Goal: Find specific page/section: Find specific page/section

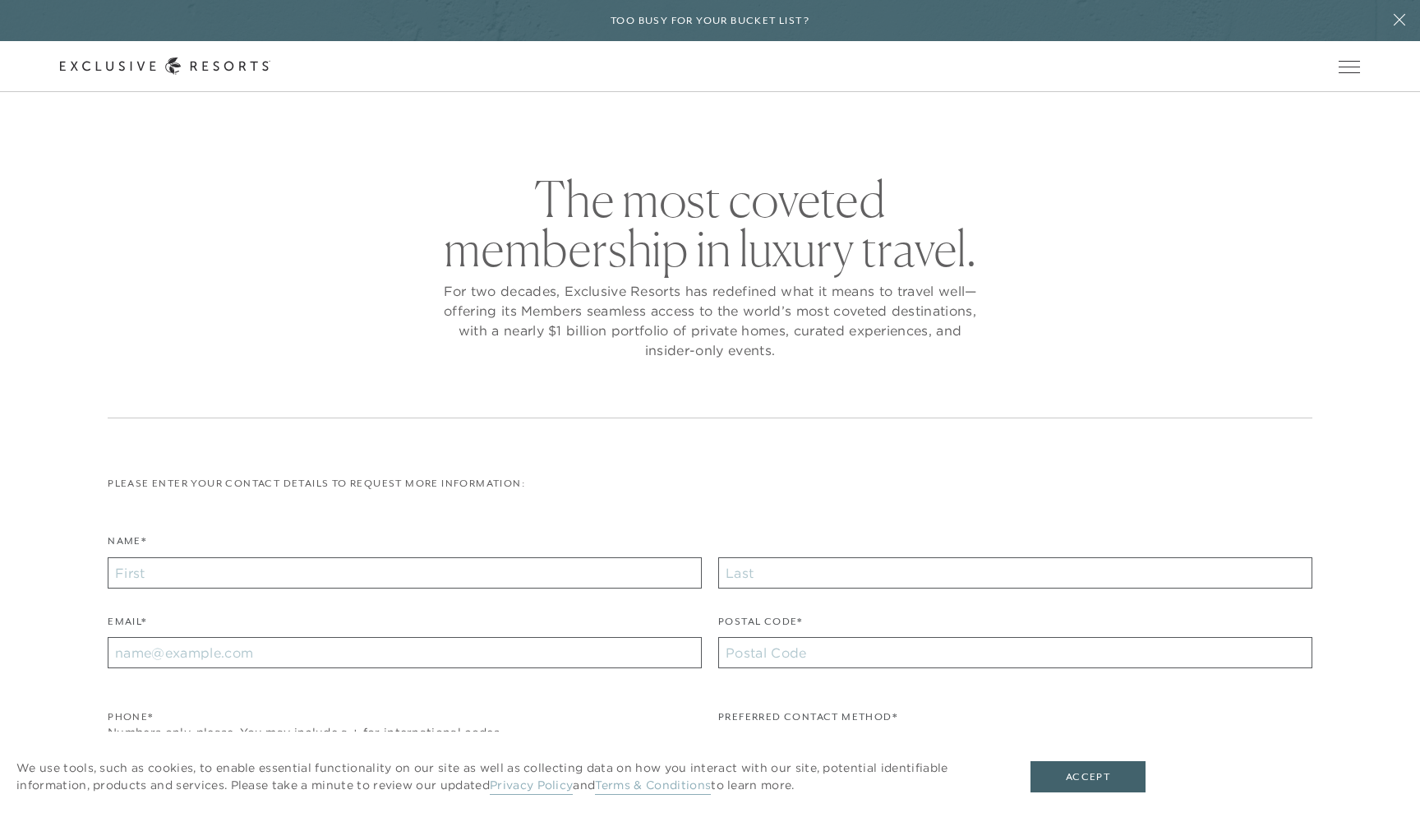
checkbox input "false"
click at [0, 0] on link "Experience Collection" at bounding box center [0, 0] width 0 height 0
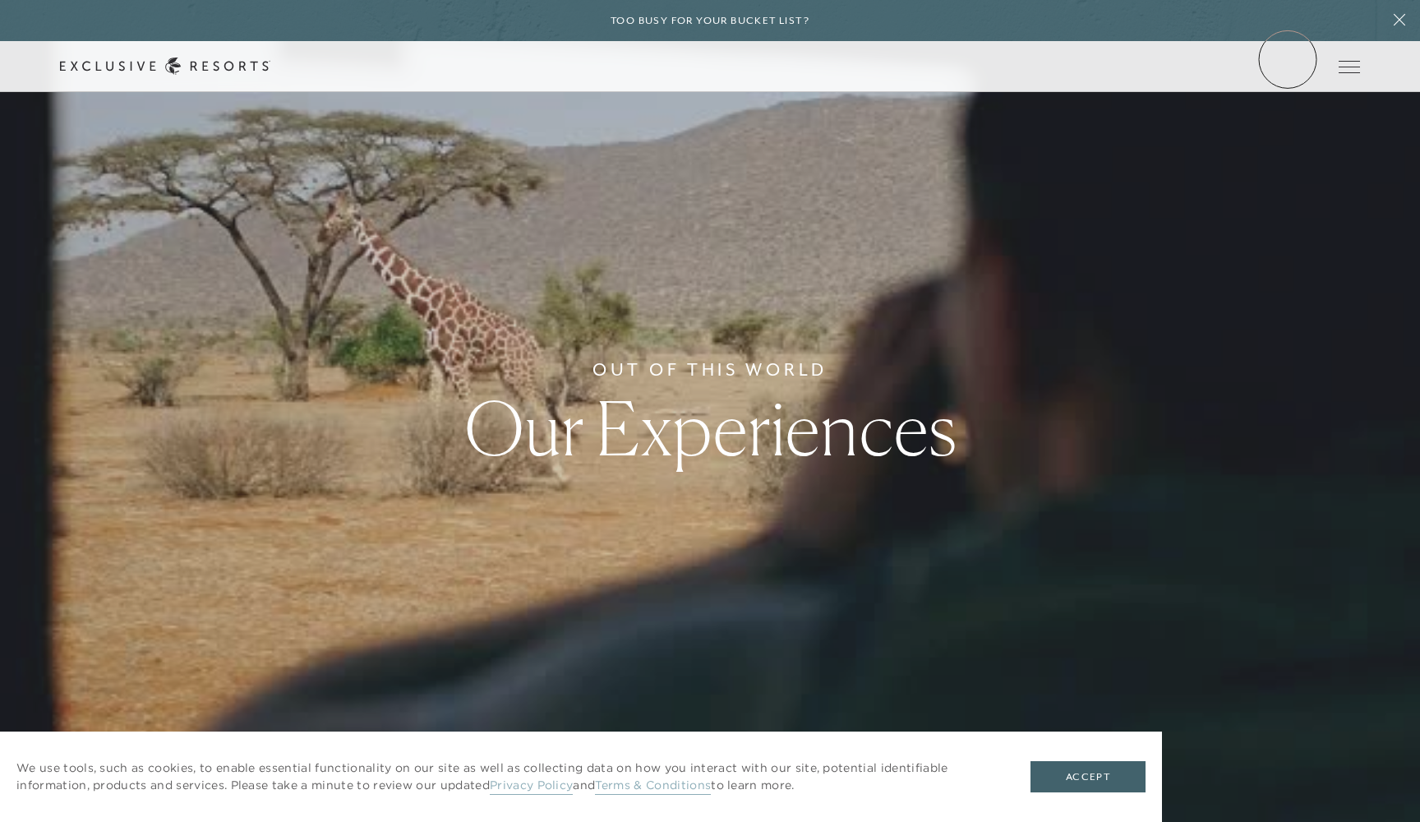
click at [0, 0] on link "Member Login" at bounding box center [0, 0] width 0 height 0
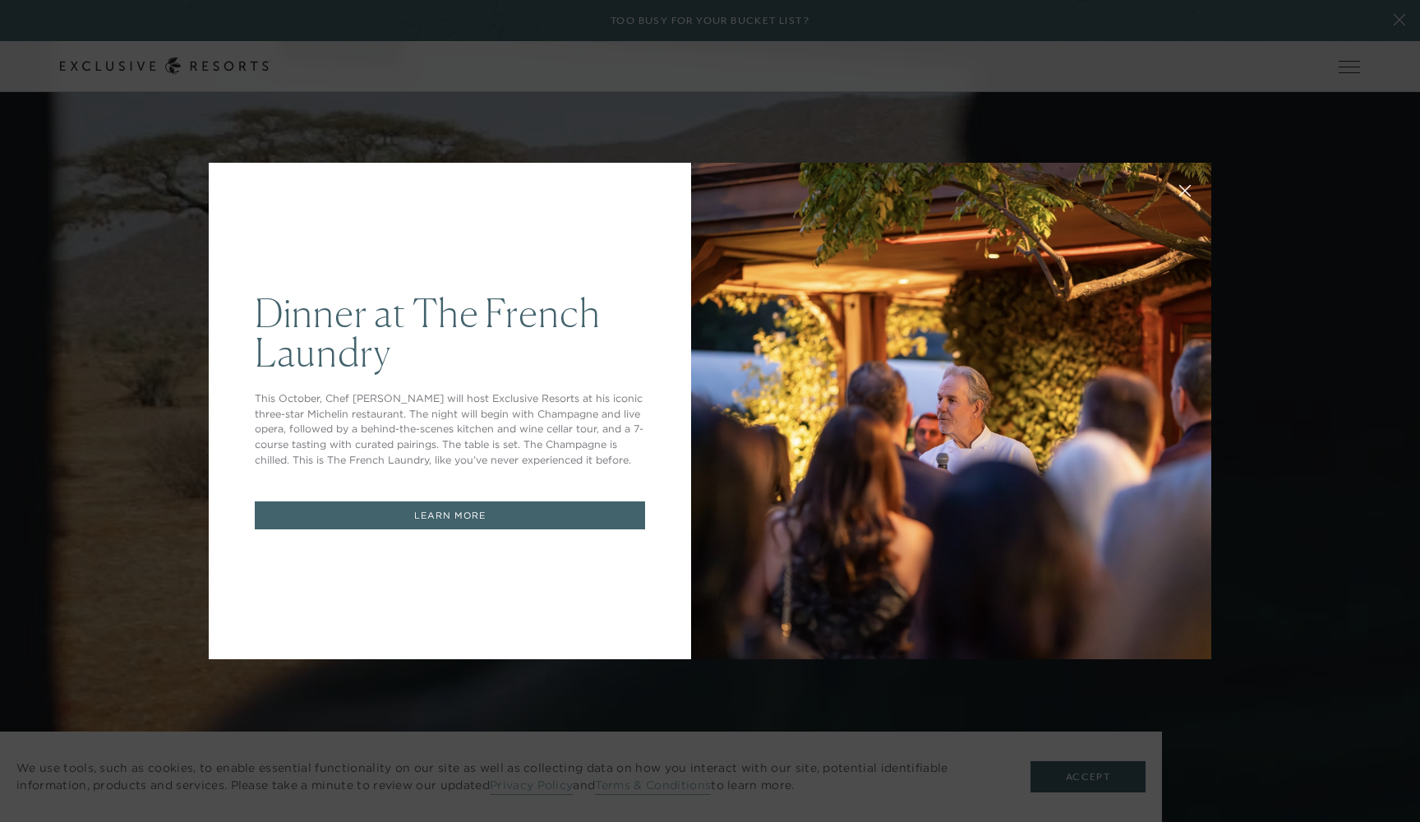
click at [643, 133] on div "Dinner at The French Laundry This October, Chef Thomas Keller will host Exclusi…" at bounding box center [710, 411] width 1420 height 822
click at [1086, 40] on div "Dinner at The French Laundry This October, Chef Thomas Keller will host Exclusi…" at bounding box center [710, 411] width 1420 height 822
click at [1398, 15] on div "Dinner at The French Laundry This October, Chef Thomas Keller will host Exclusi…" at bounding box center [710, 411] width 1420 height 822
click at [1398, 21] on div "Dinner at The French Laundry This October, Chef Thomas Keller will host Exclusi…" at bounding box center [710, 411] width 1420 height 822
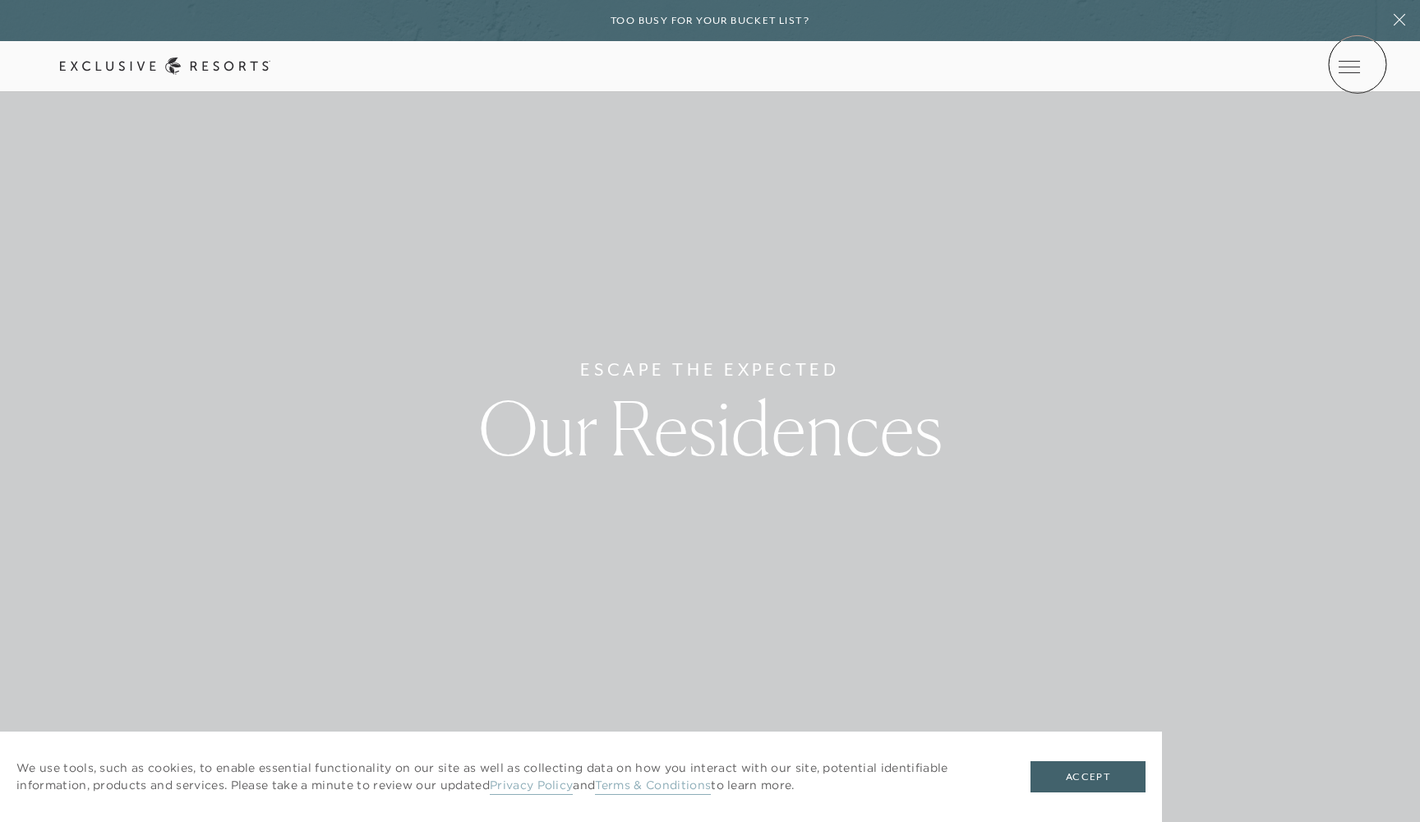
click at [0, 0] on icon at bounding box center [0, 0] width 0 height 0
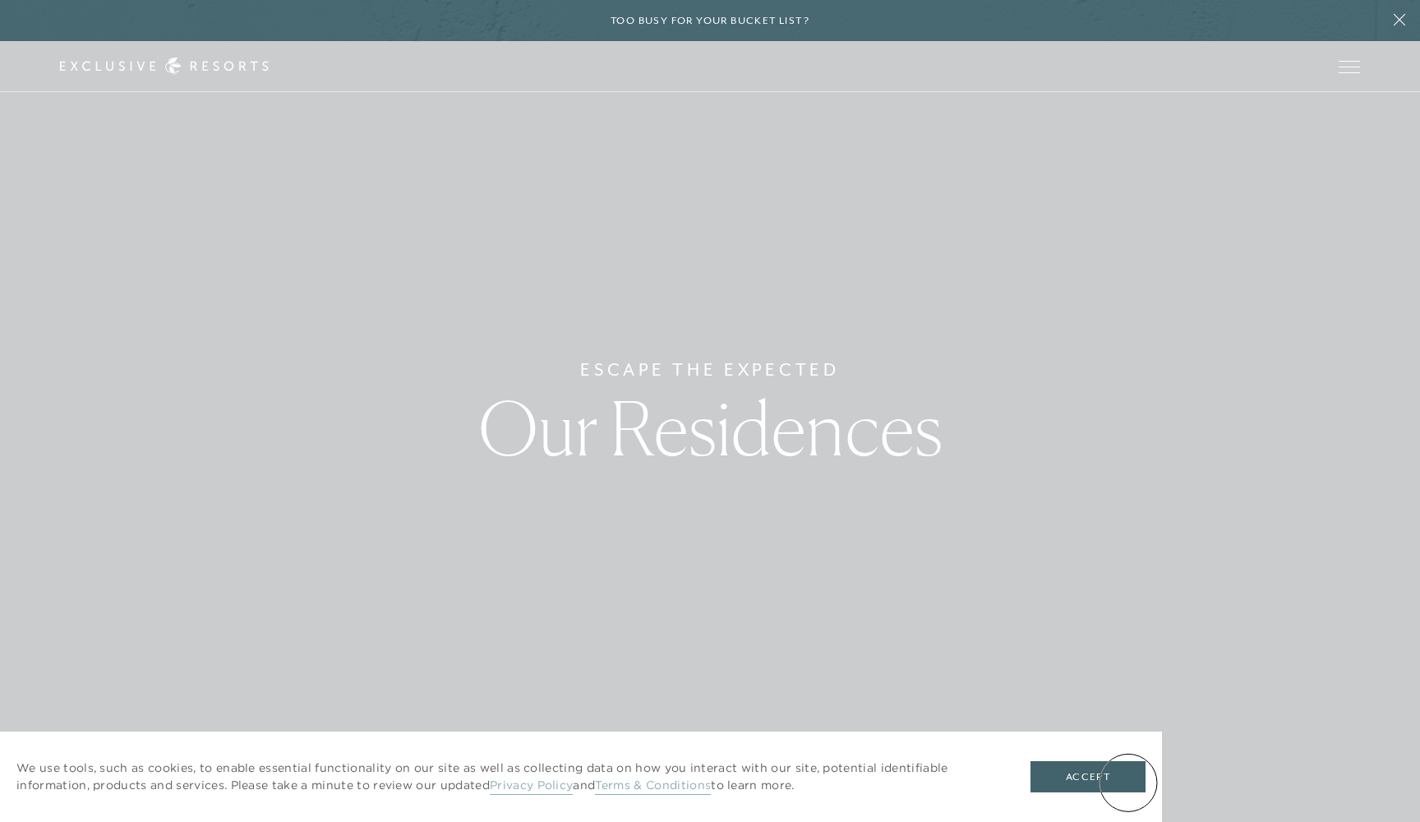
click at [1128, 782] on button "Accept" at bounding box center [1088, 776] width 115 height 31
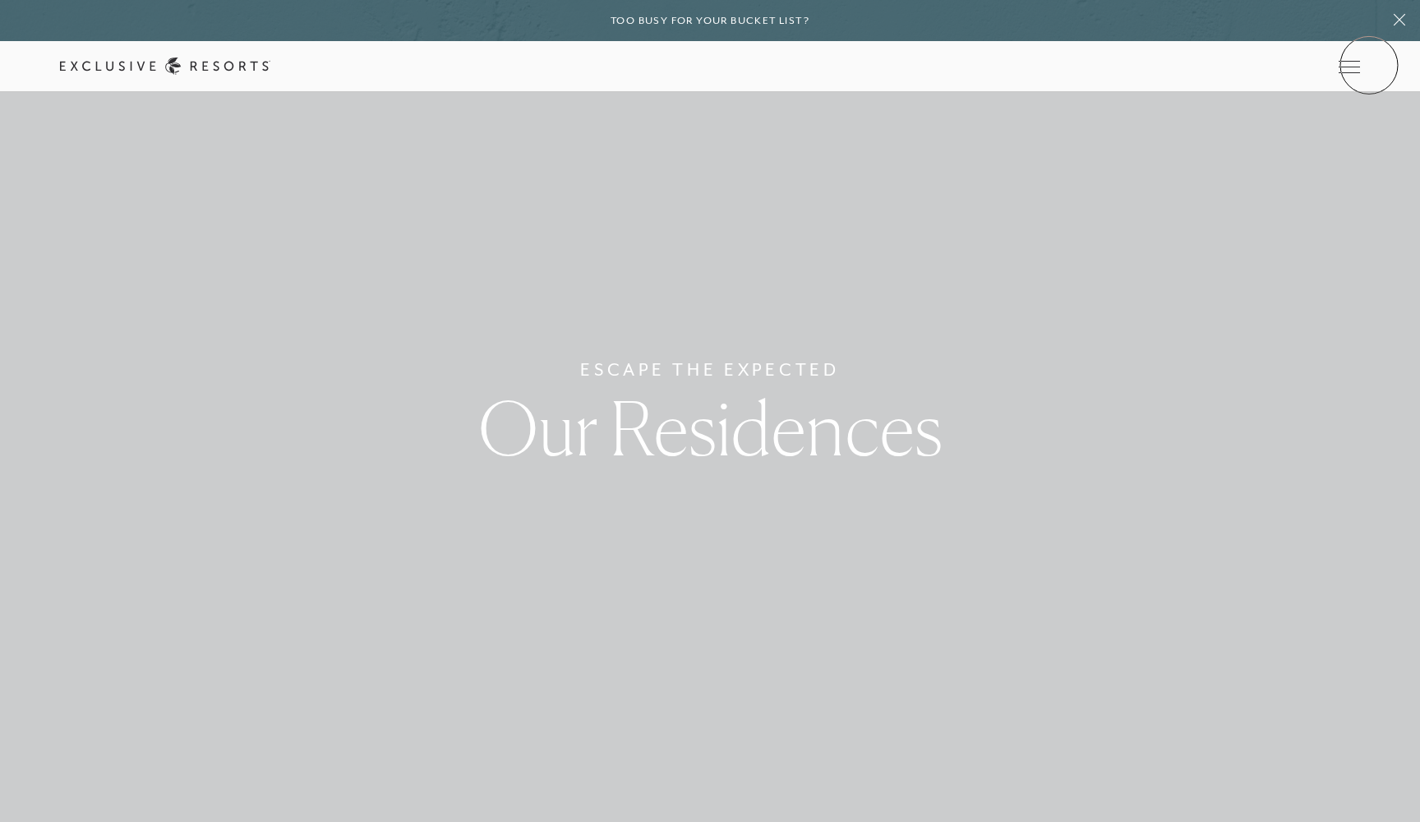
click at [1365, 66] on div "Schedule a Meeting Get Started Visit home page Member Login Schedule a Meeting …" at bounding box center [710, 66] width 1420 height 51
click at [0, 0] on link at bounding box center [0, 0] width 0 height 0
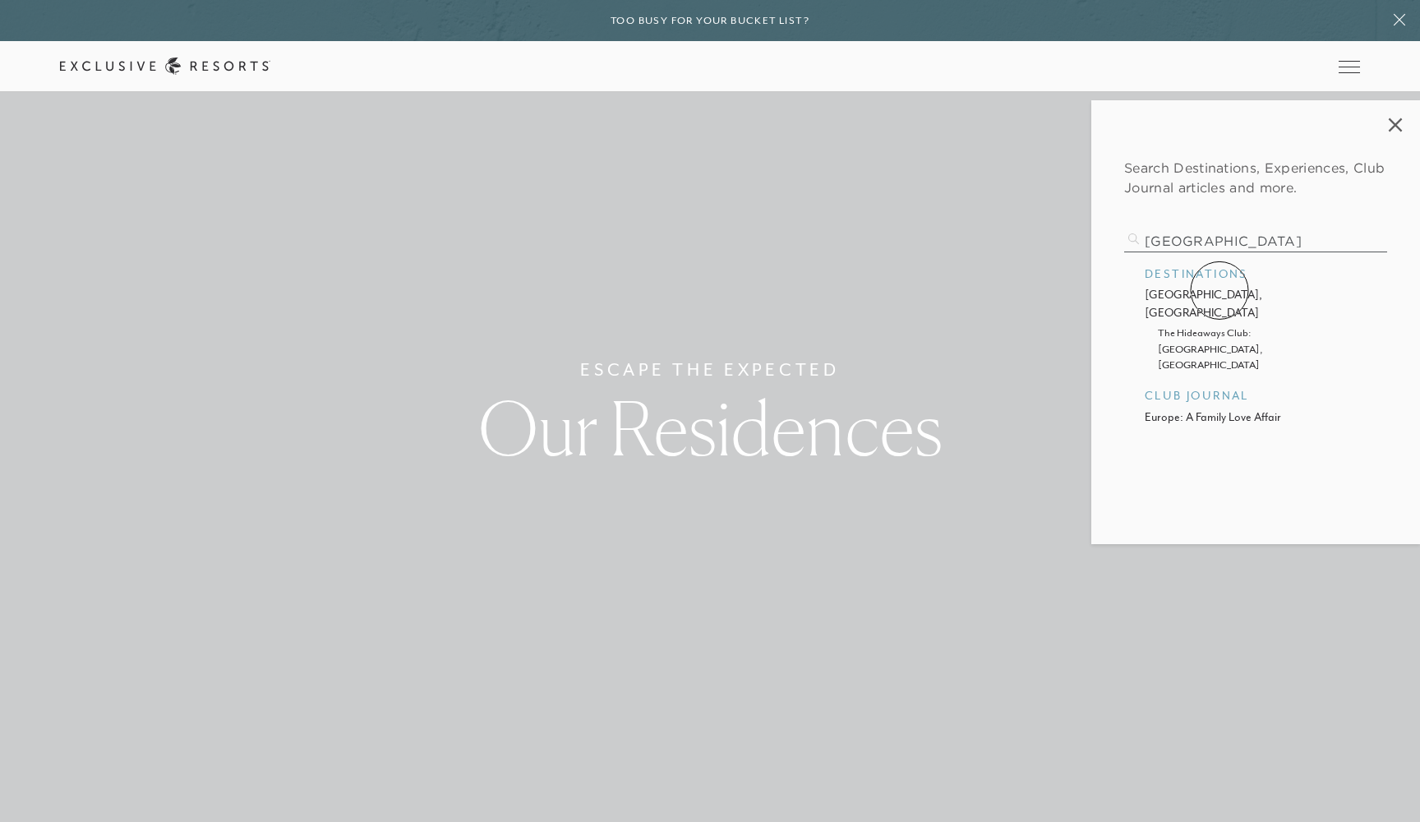
click at [1220, 290] on p "[GEOGRAPHIC_DATA], [GEOGRAPHIC_DATA]" at bounding box center [1256, 303] width 222 height 35
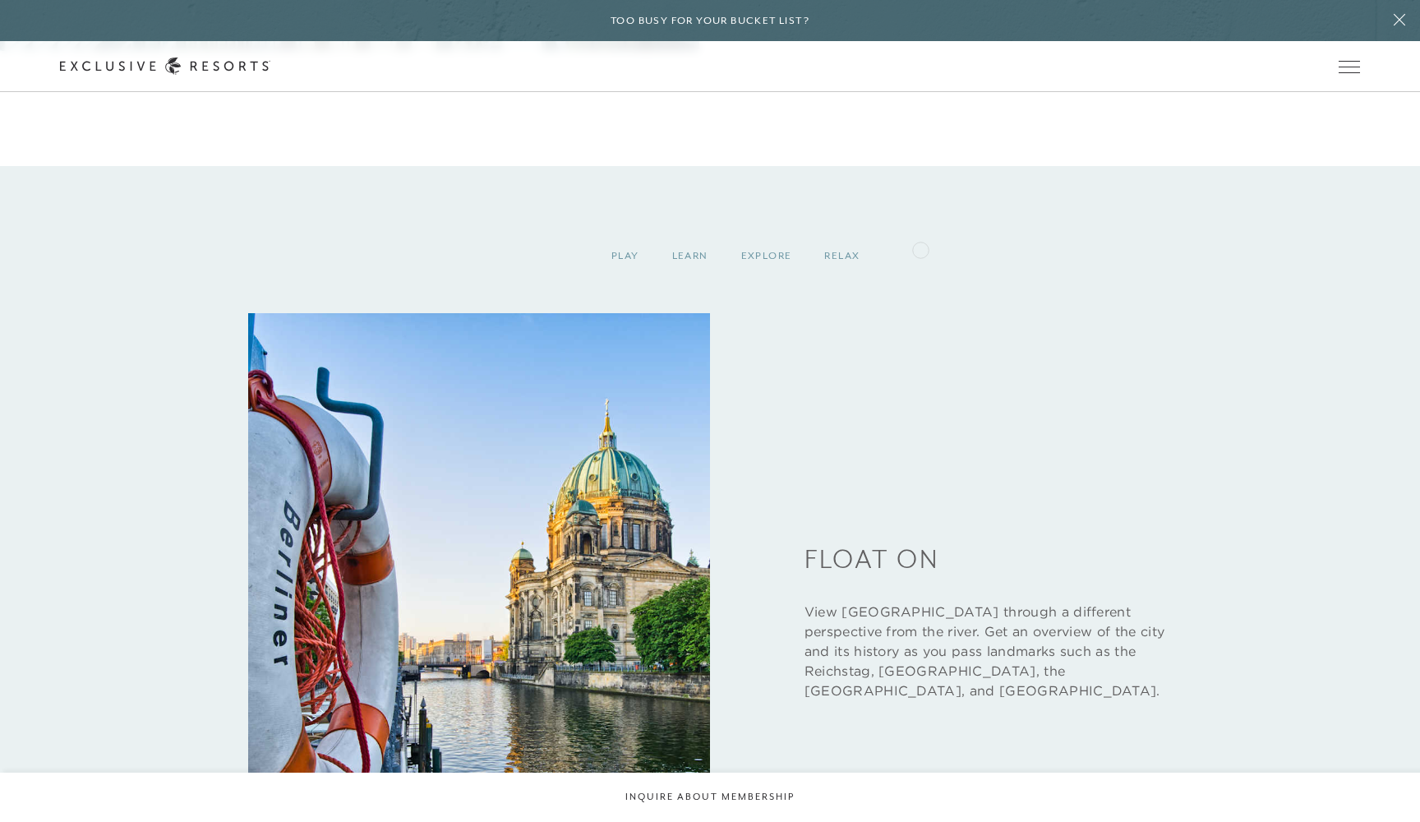
scroll to position [2001, 0]
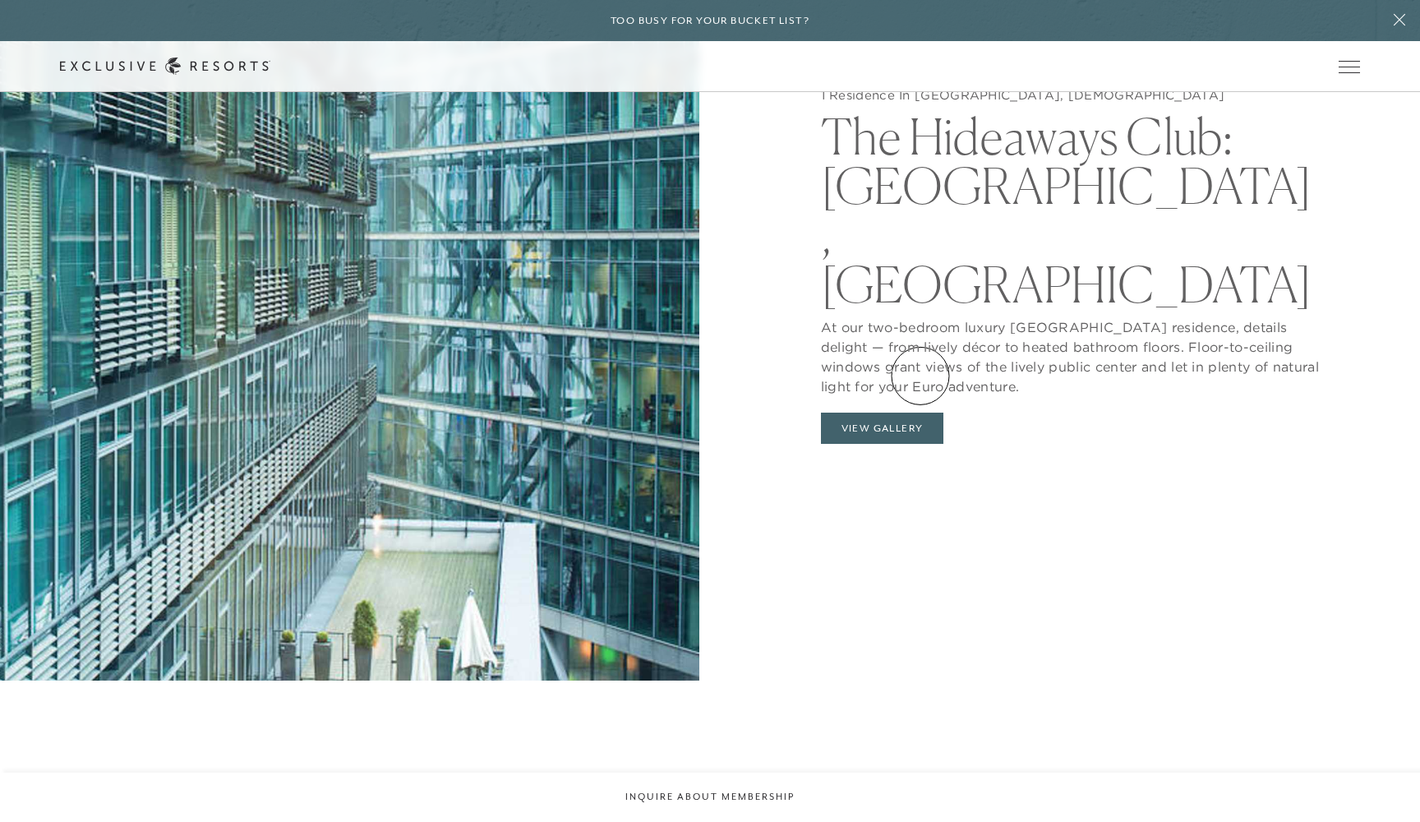
click at [919, 413] on button "View Gallery" at bounding box center [882, 428] width 123 height 31
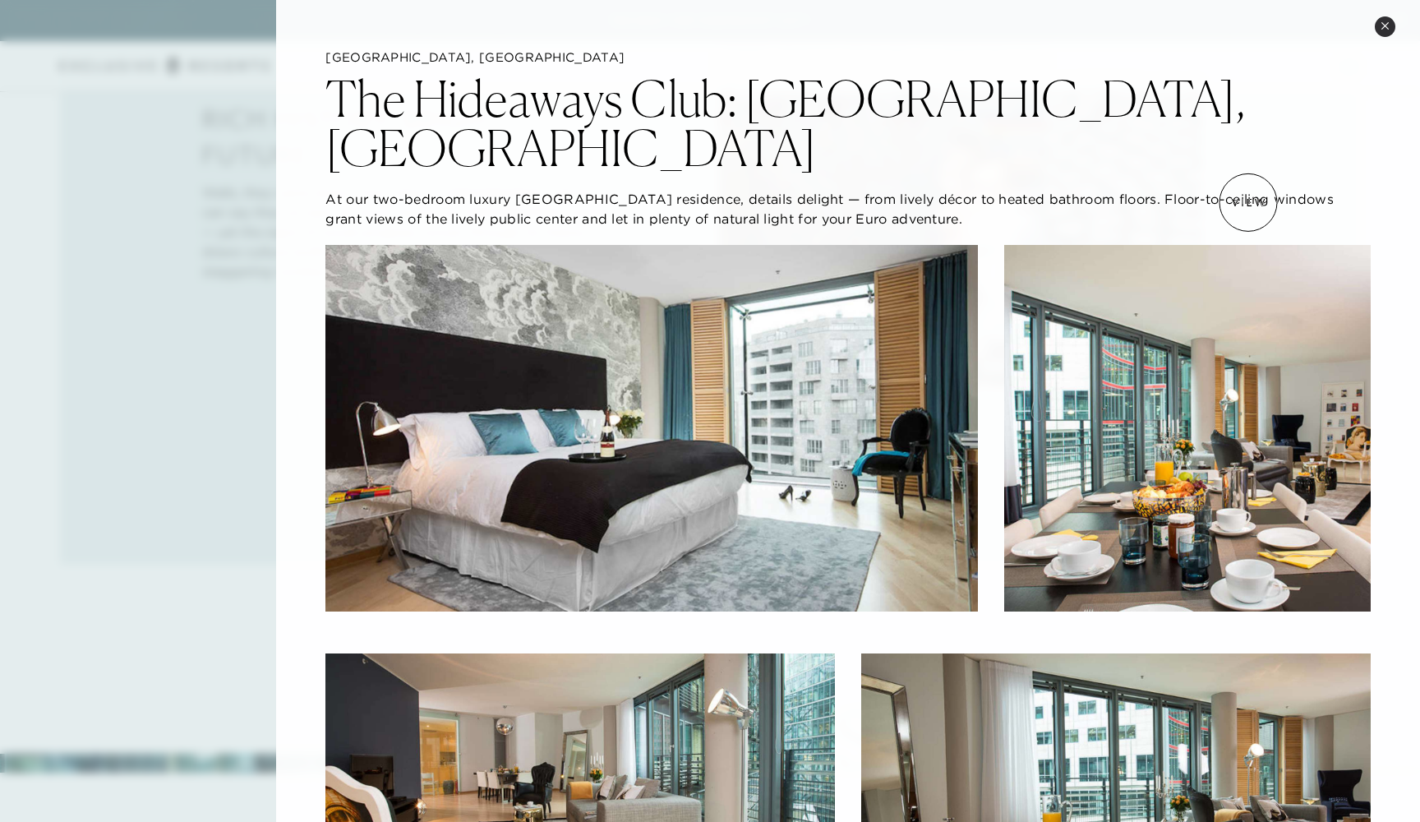
scroll to position [0, 0]
click at [1381, 23] on icon at bounding box center [1385, 25] width 9 height 9
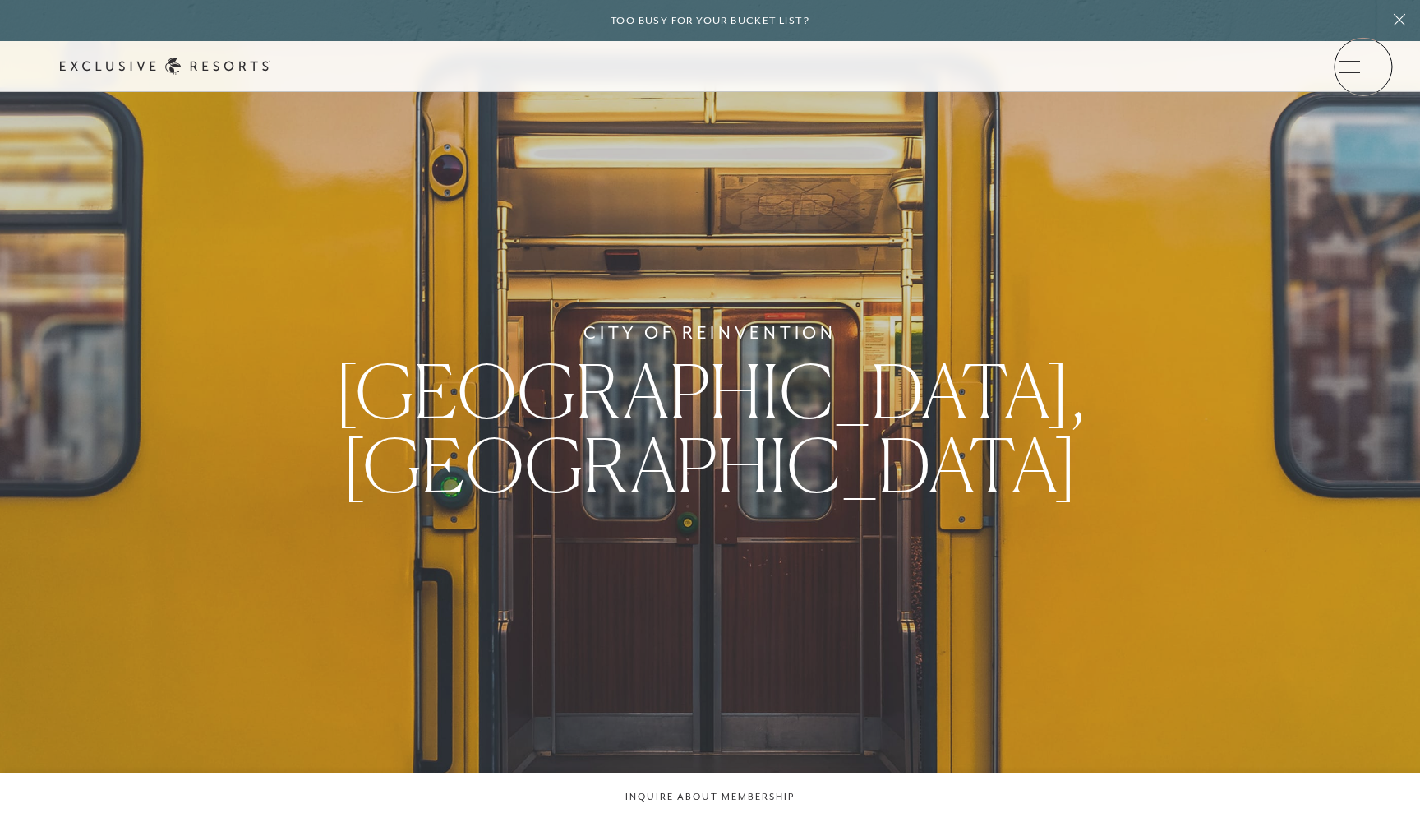
click at [1363, 67] on div "Schedule a Meeting Get Started Visit home page Member Login Schedule a Meeting …" at bounding box center [710, 66] width 1420 height 51
click at [0, 0] on icon at bounding box center [0, 0] width 0 height 0
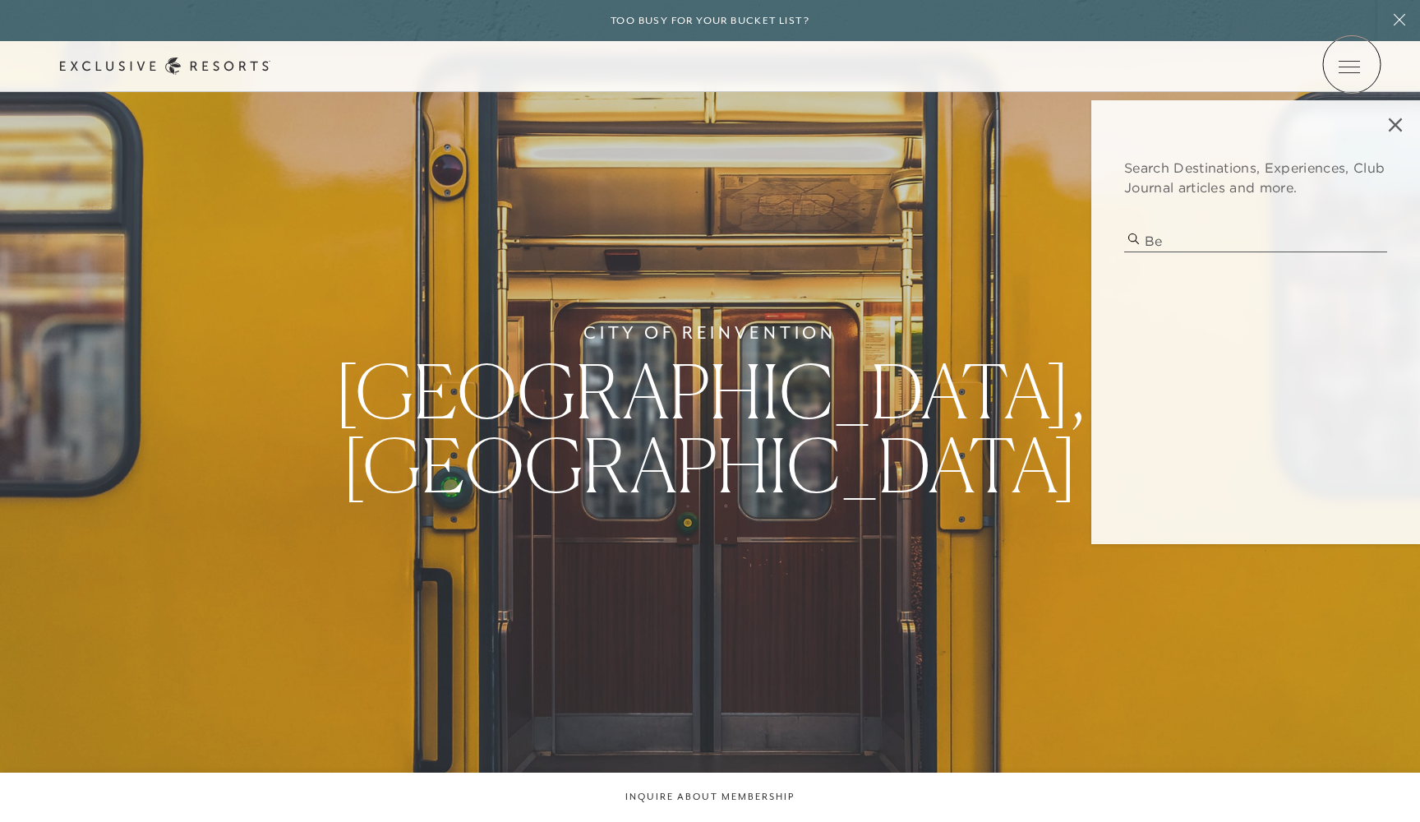
type input "b"
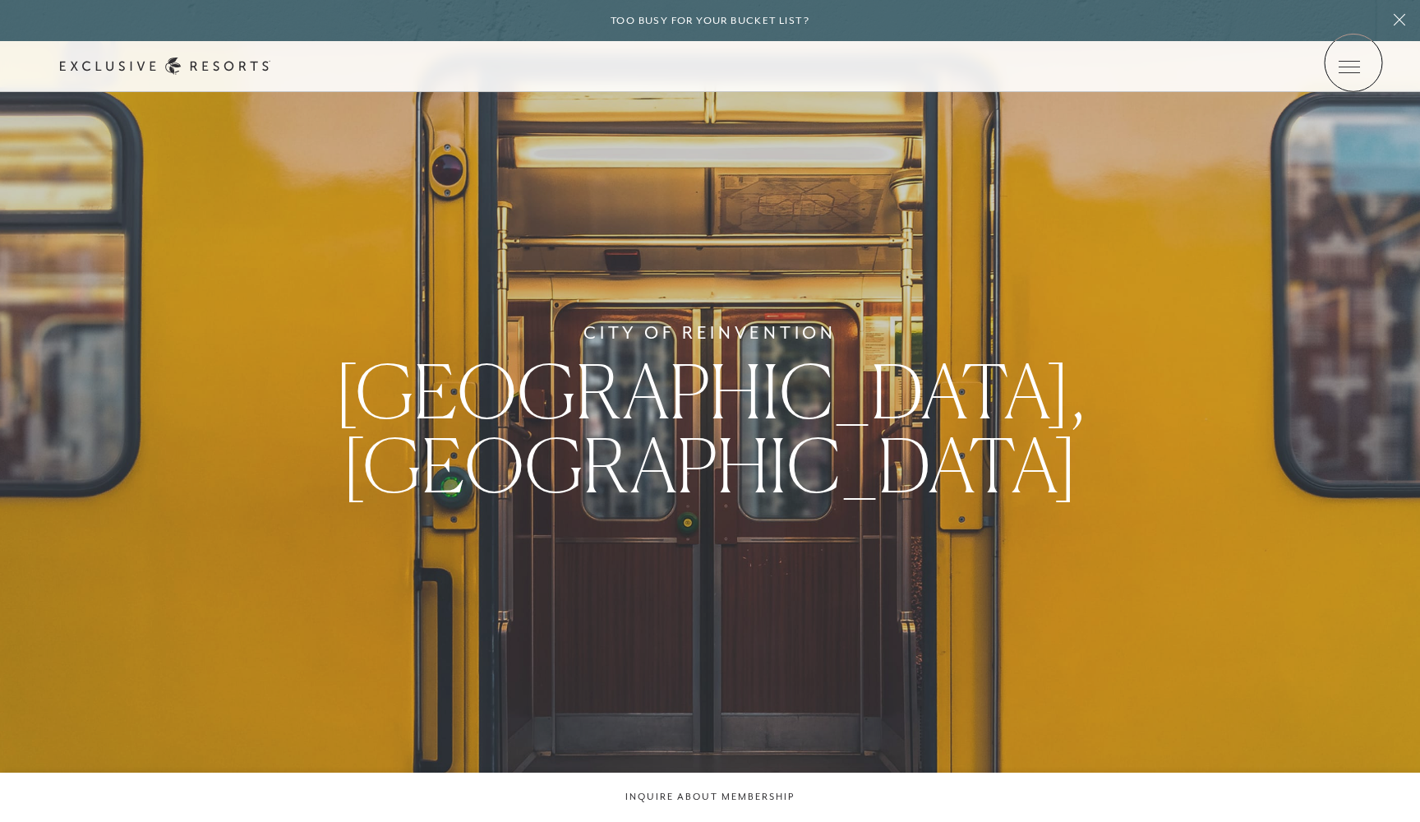
click at [0, 0] on icon at bounding box center [0, 0] width 0 height 0
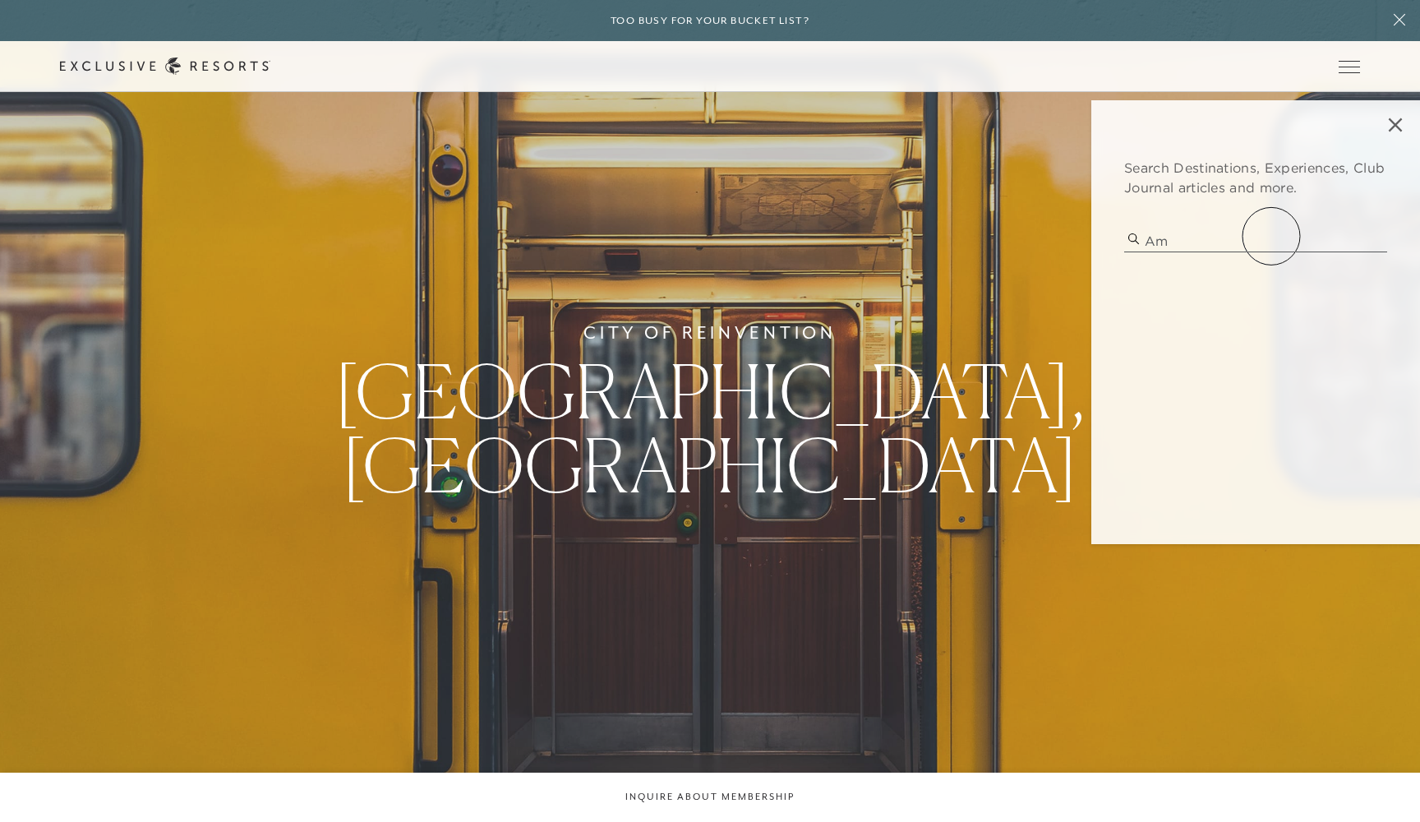
type input "a"
type input "c"
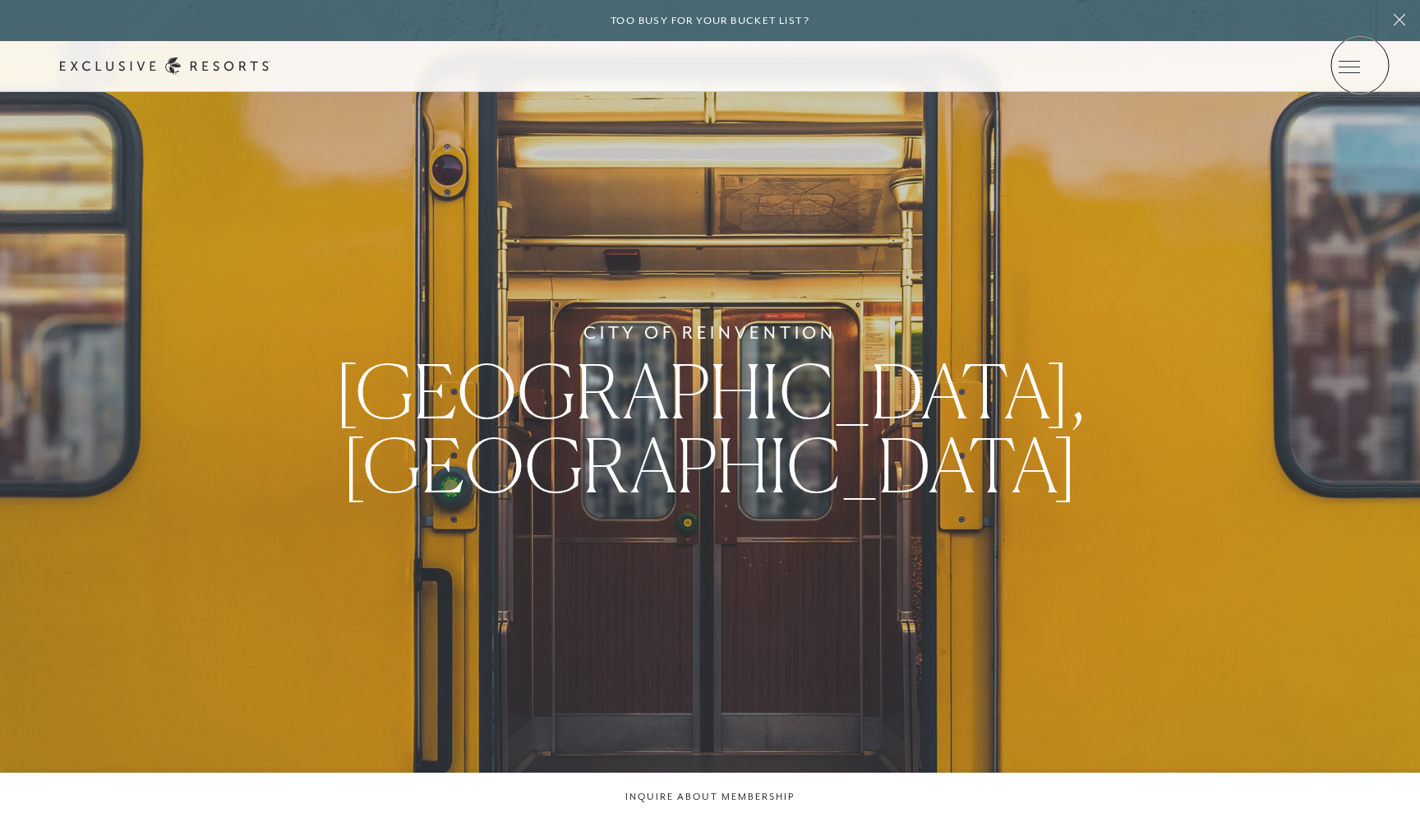
click at [0, 0] on icon at bounding box center [0, 0] width 0 height 0
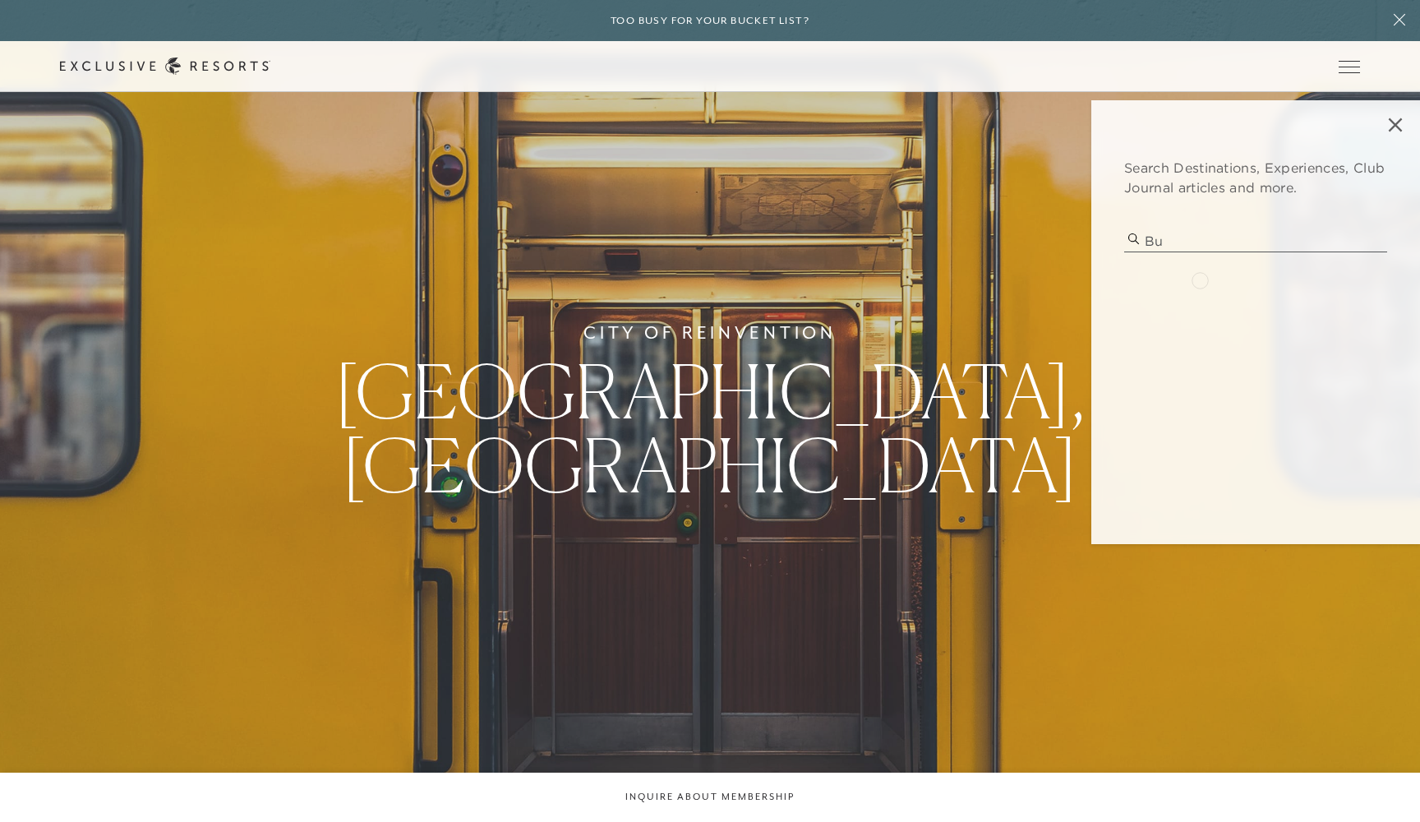
type input "b"
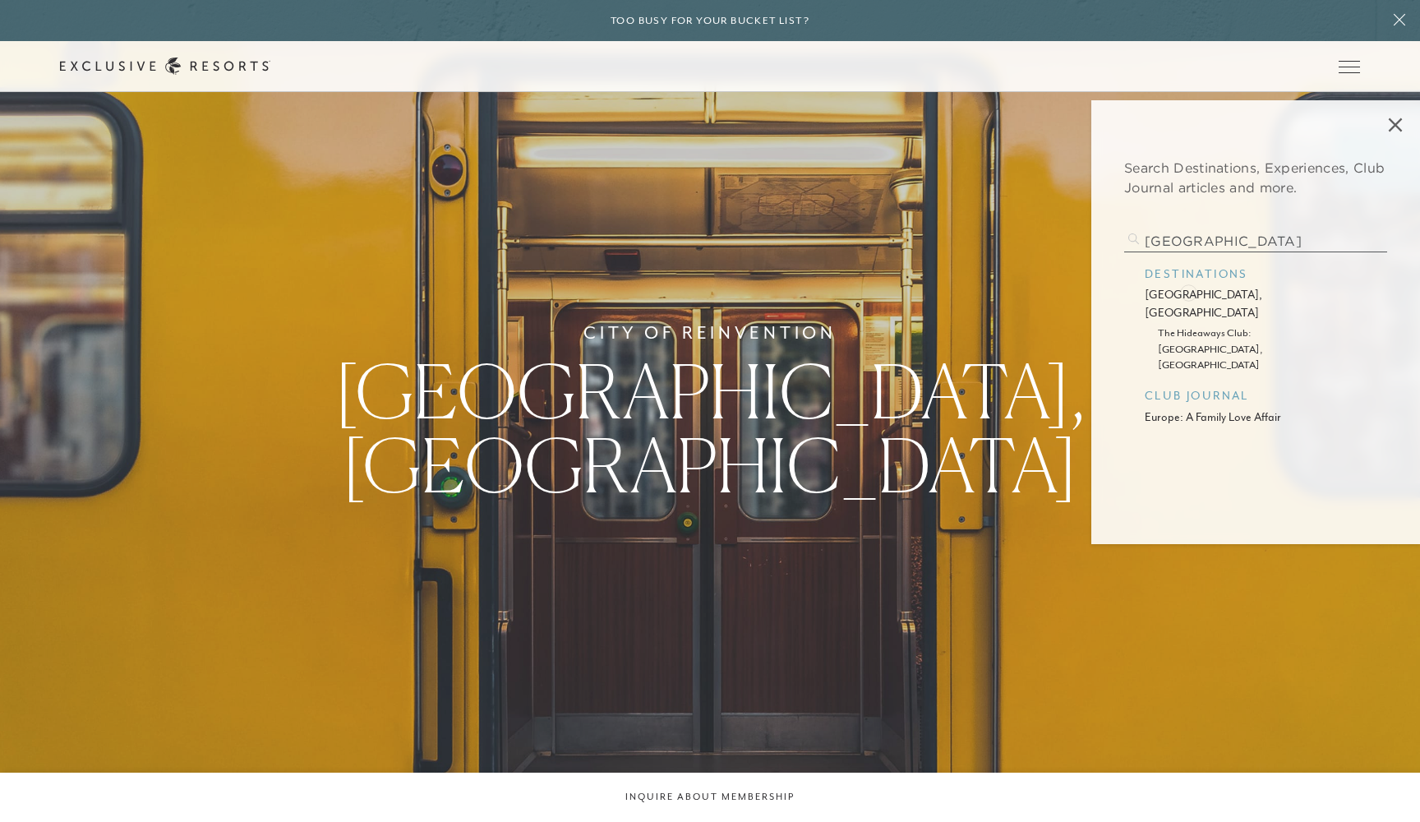
click at [1188, 293] on p "[GEOGRAPHIC_DATA], [GEOGRAPHIC_DATA]" at bounding box center [1256, 303] width 222 height 35
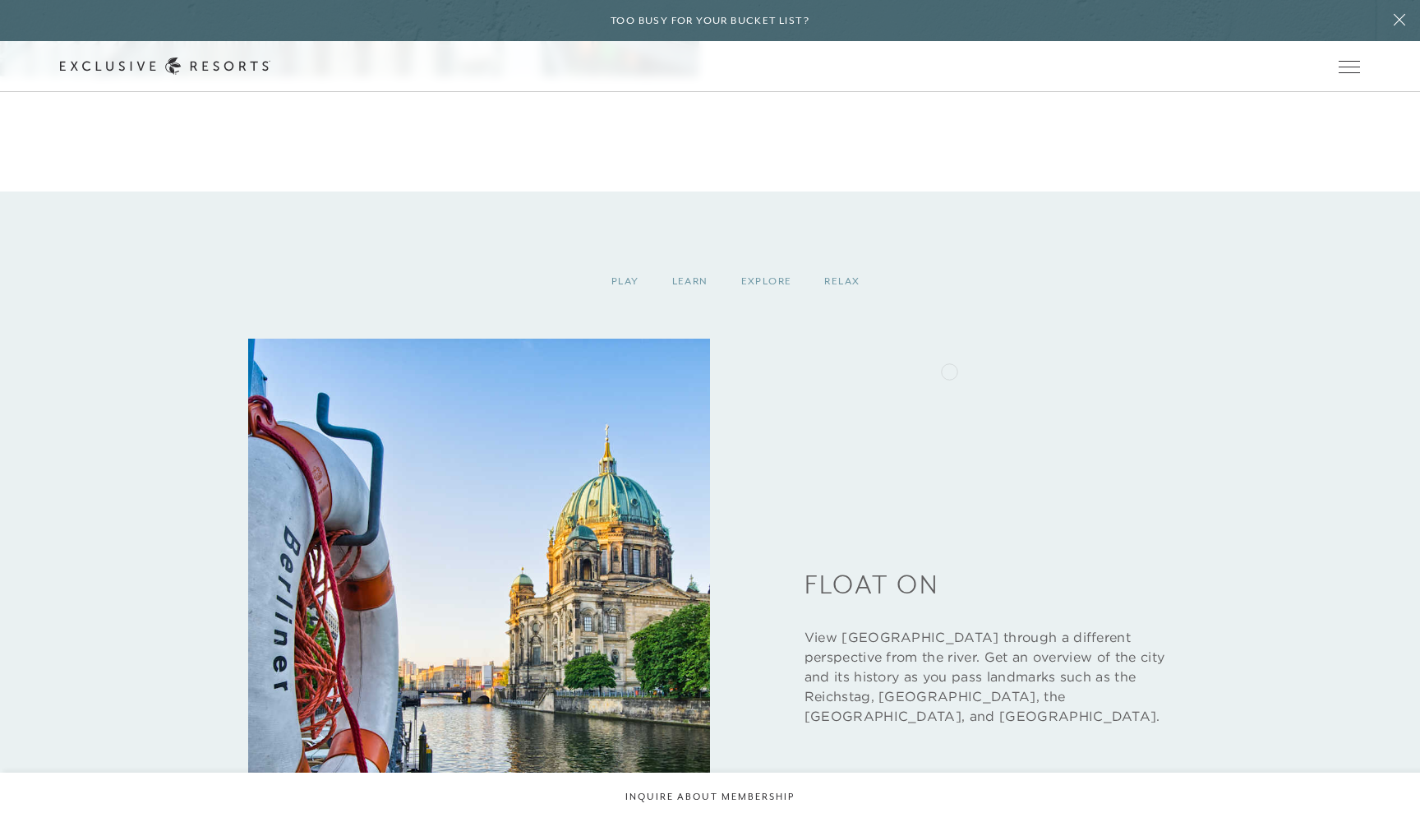
scroll to position [2582, 0]
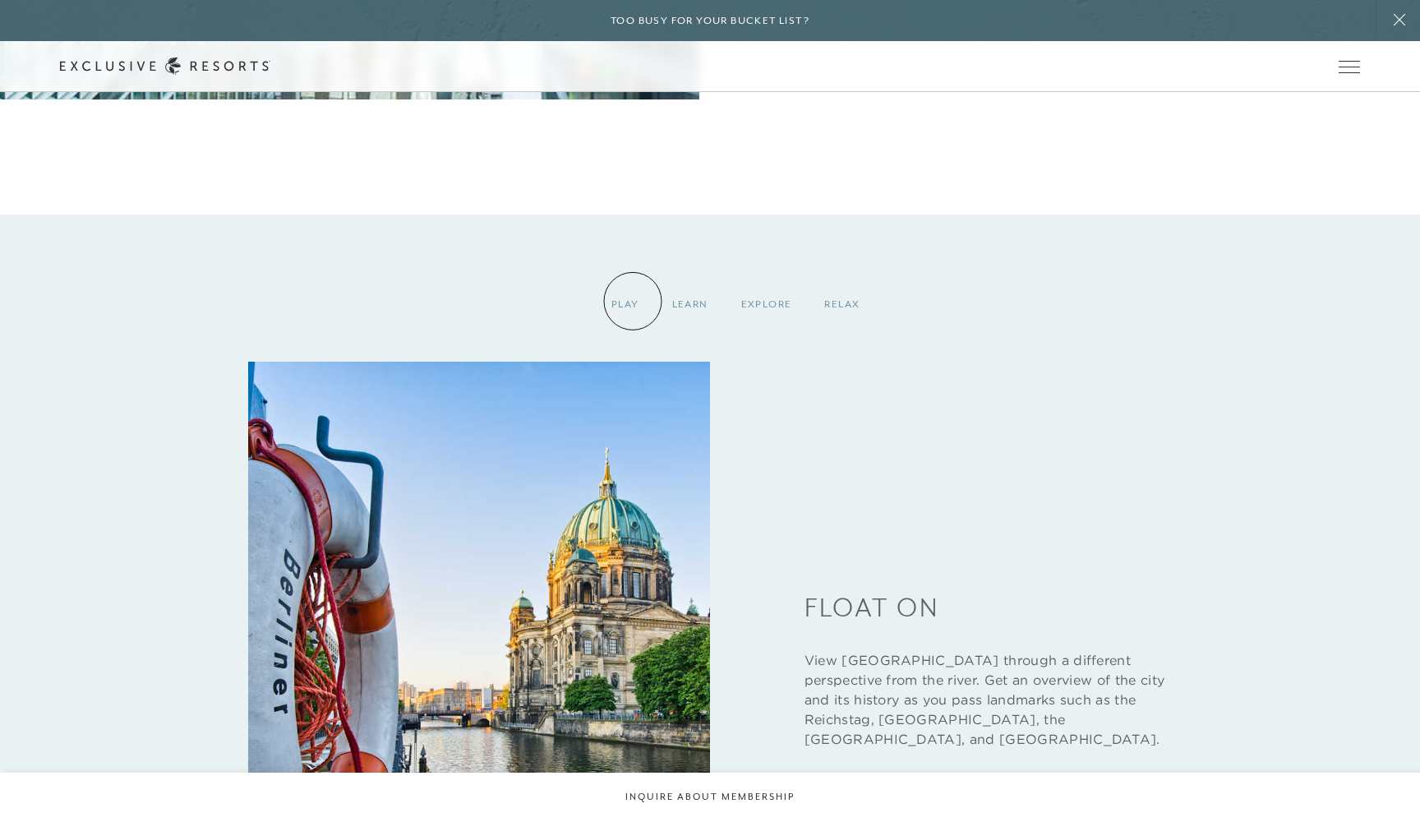
click at [634, 301] on div "Play" at bounding box center [625, 304] width 61 height 48
click at [620, 305] on div "Play" at bounding box center [625, 304] width 61 height 48
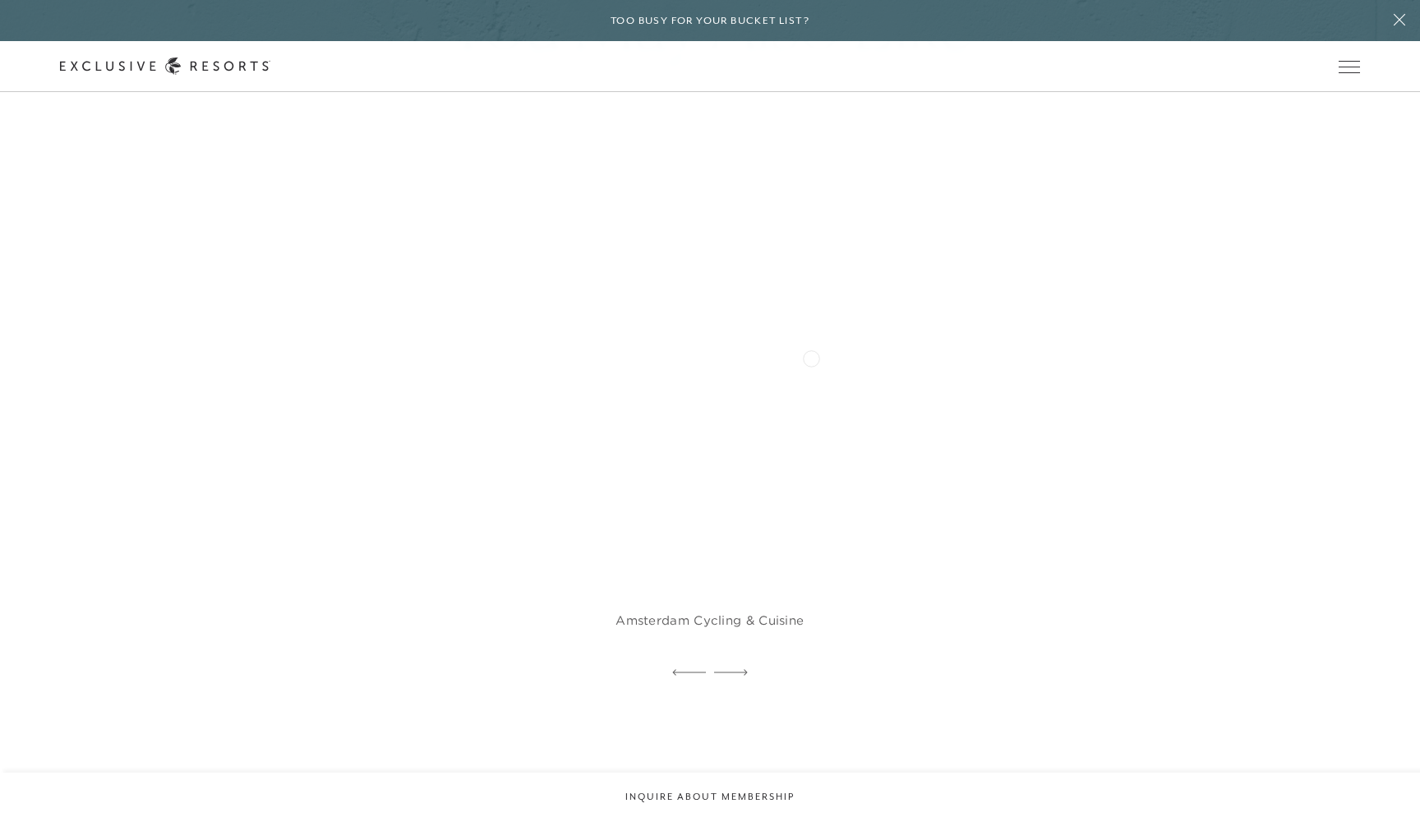
scroll to position [3836, 0]
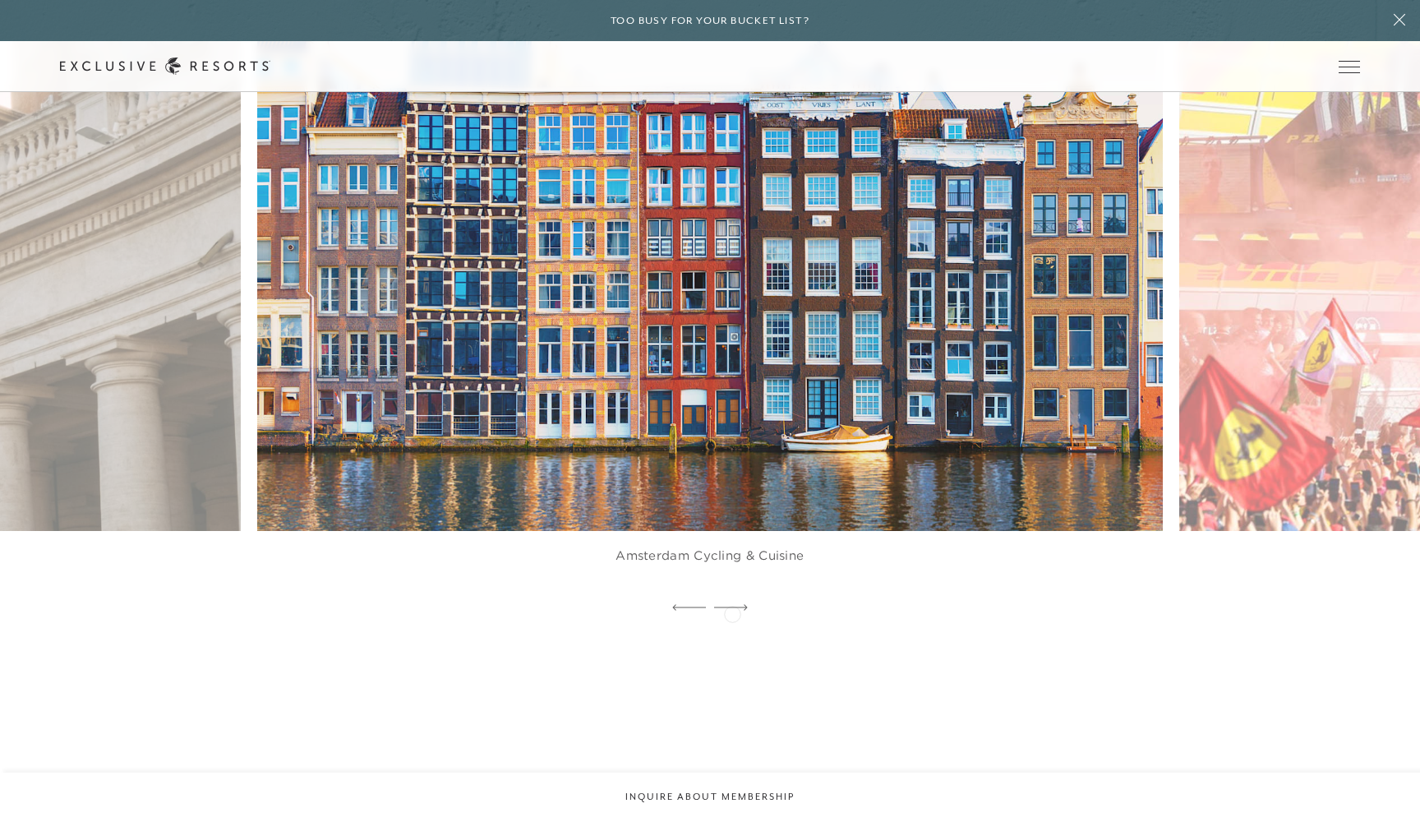
click at [732, 612] on div at bounding box center [731, 608] width 34 height 25
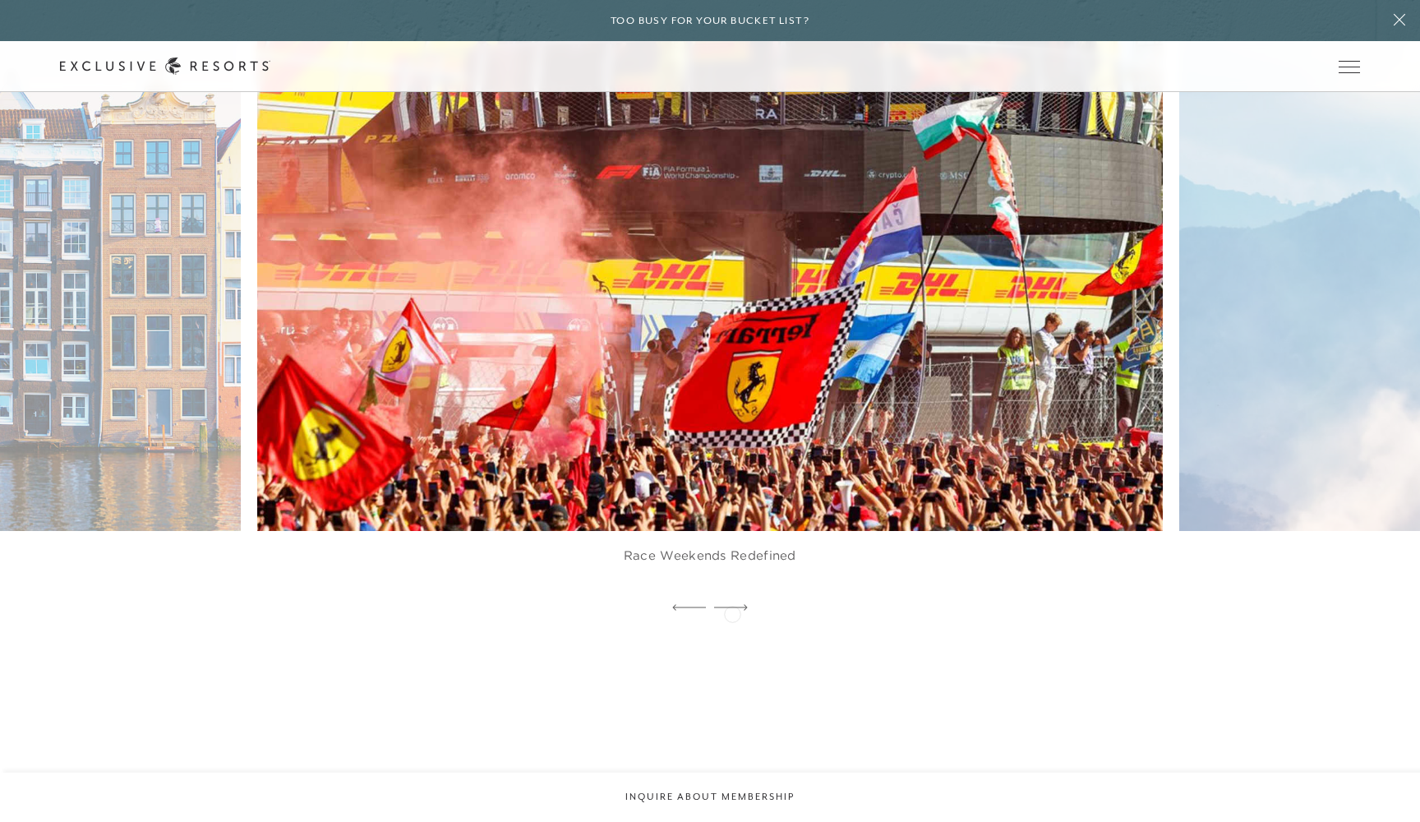
click at [732, 612] on div at bounding box center [731, 608] width 34 height 25
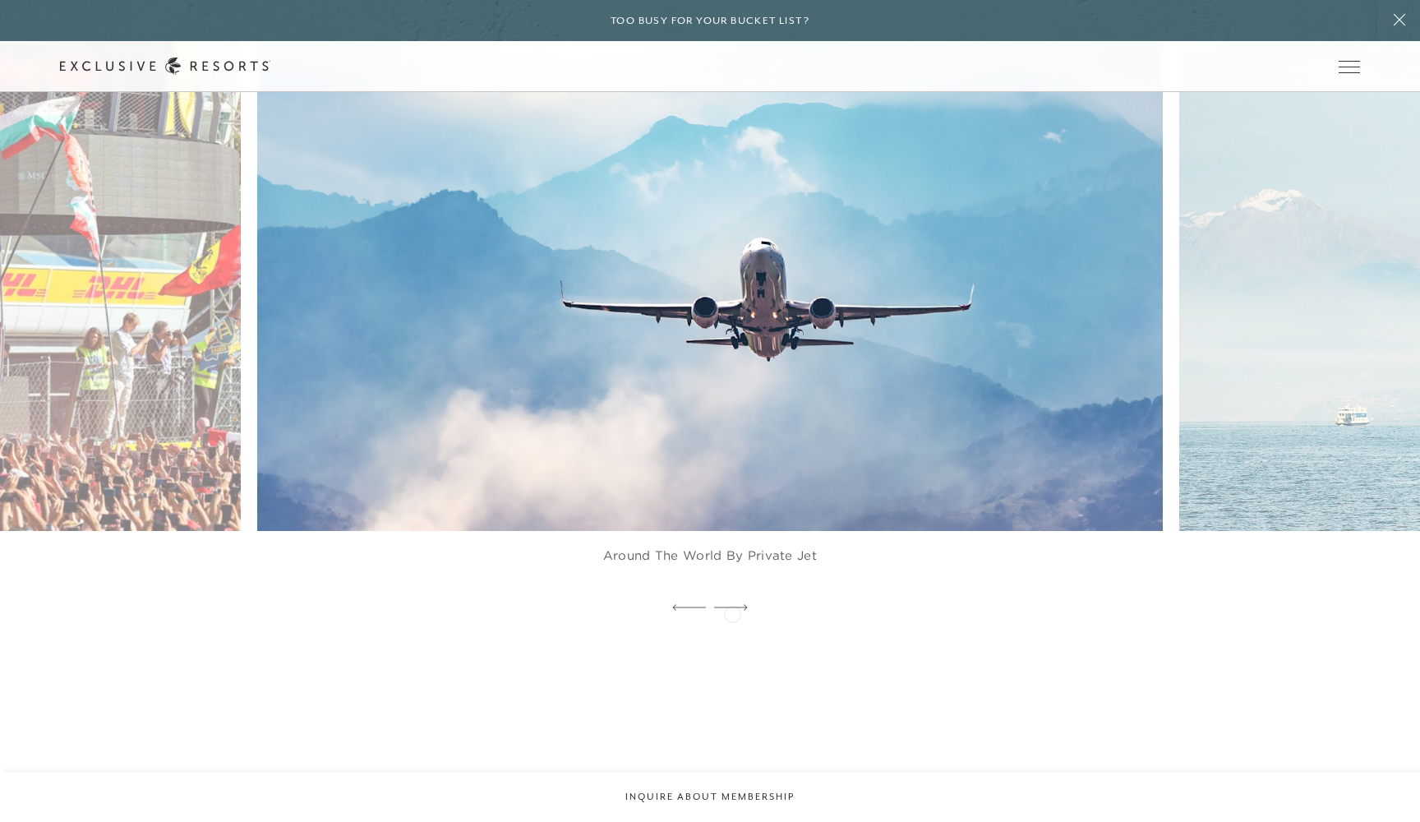
click at [732, 612] on div at bounding box center [731, 608] width 34 height 25
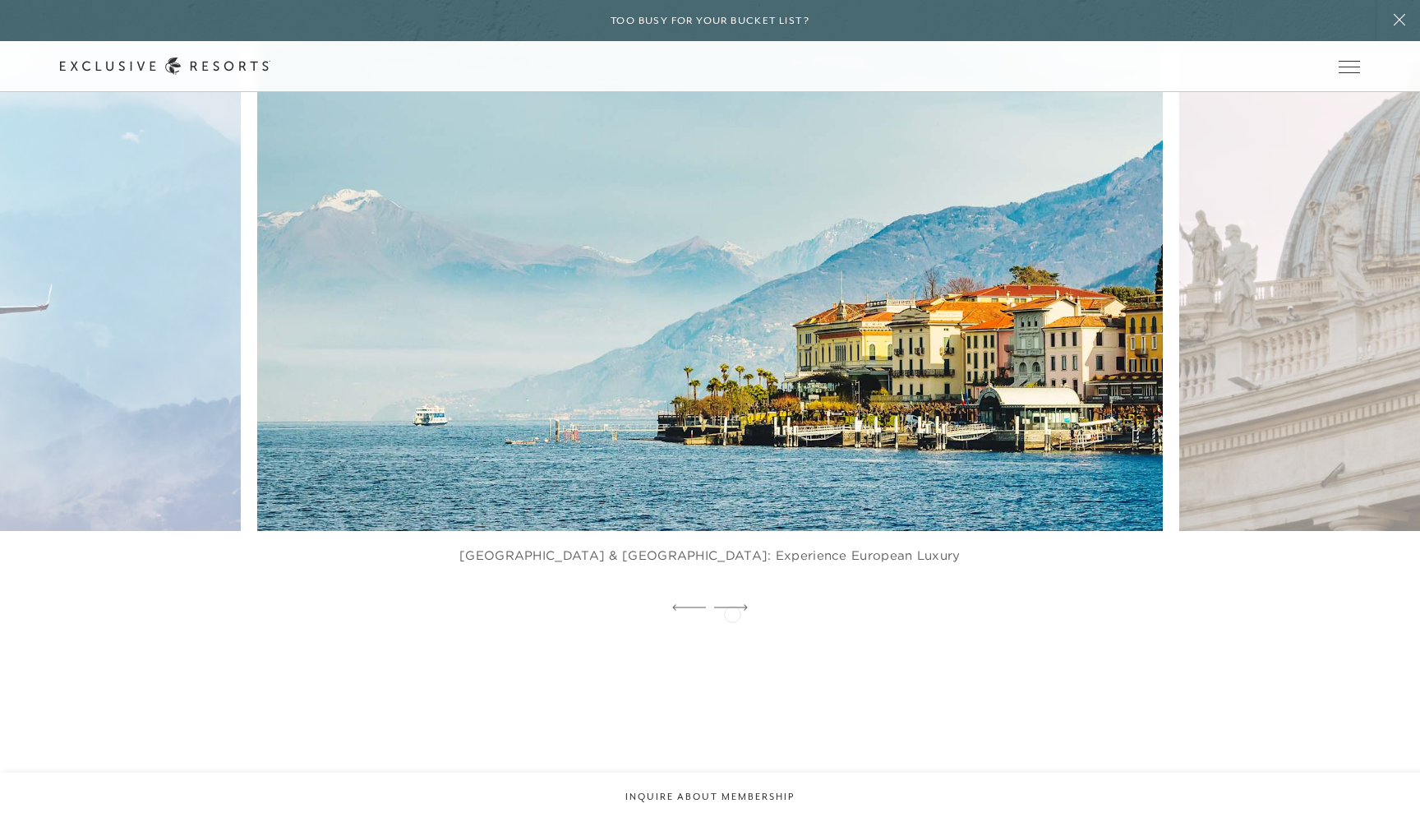
click at [732, 612] on div at bounding box center [731, 608] width 34 height 25
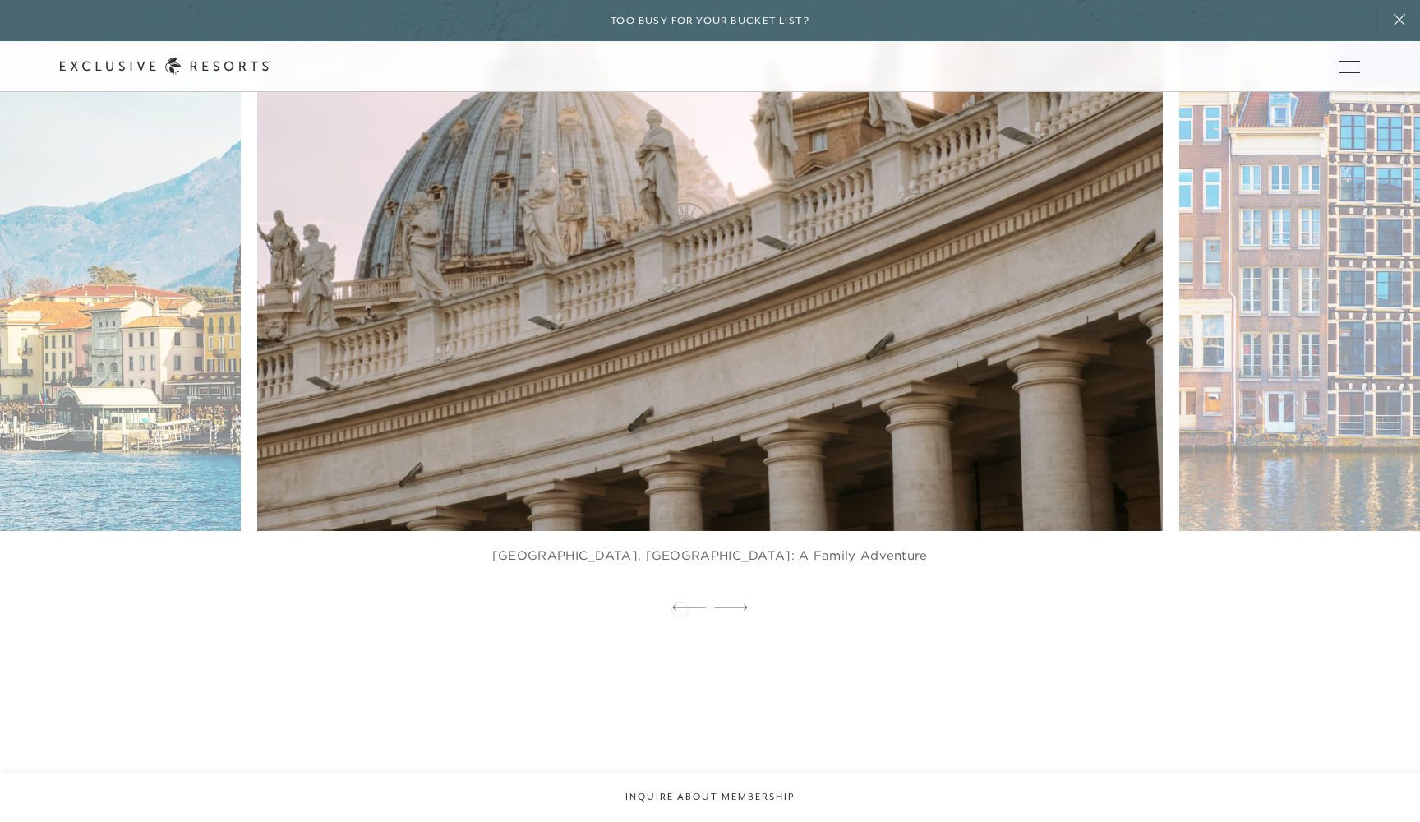
click at [680, 606] on icon at bounding box center [689, 608] width 34 height 6
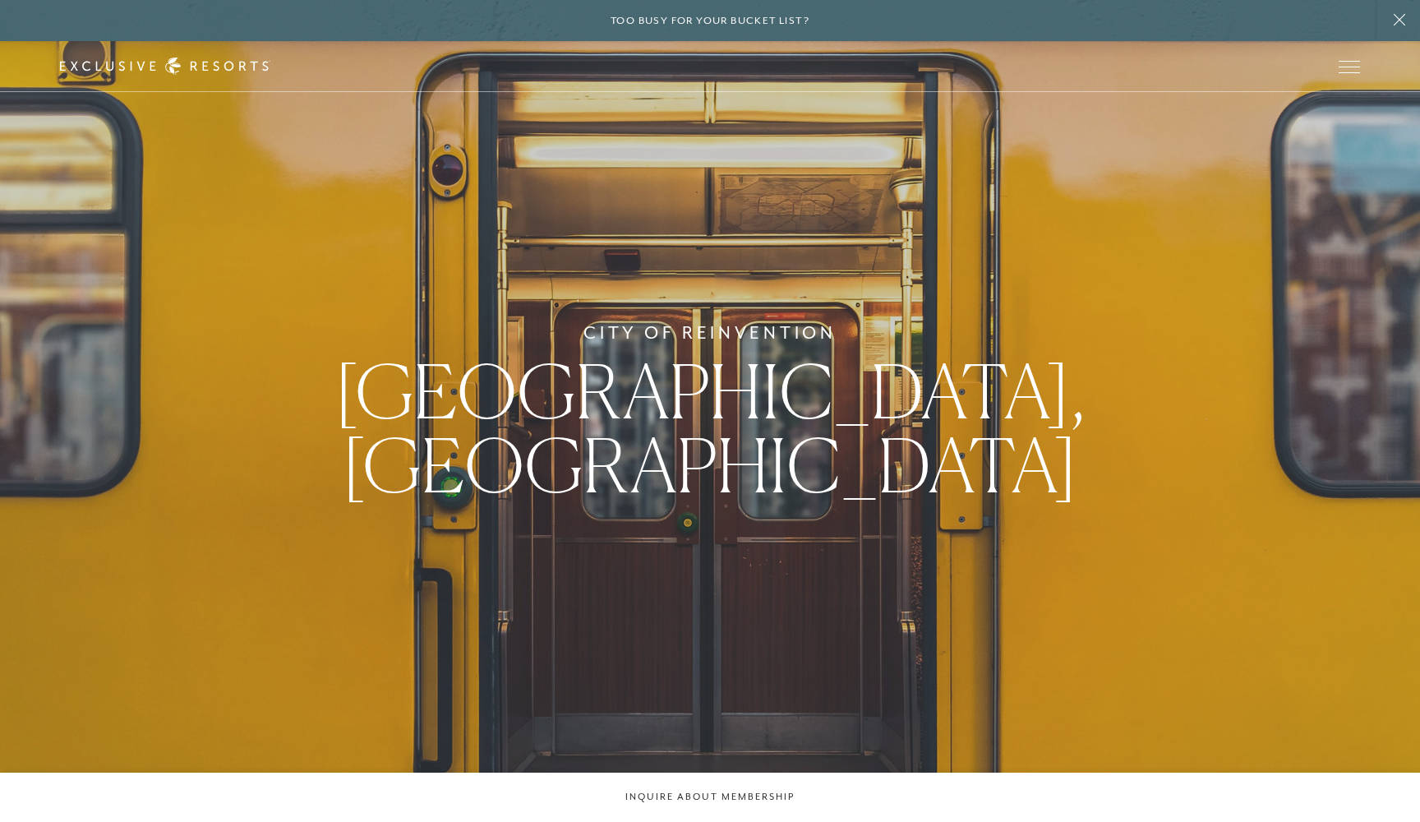
scroll to position [0, 0]
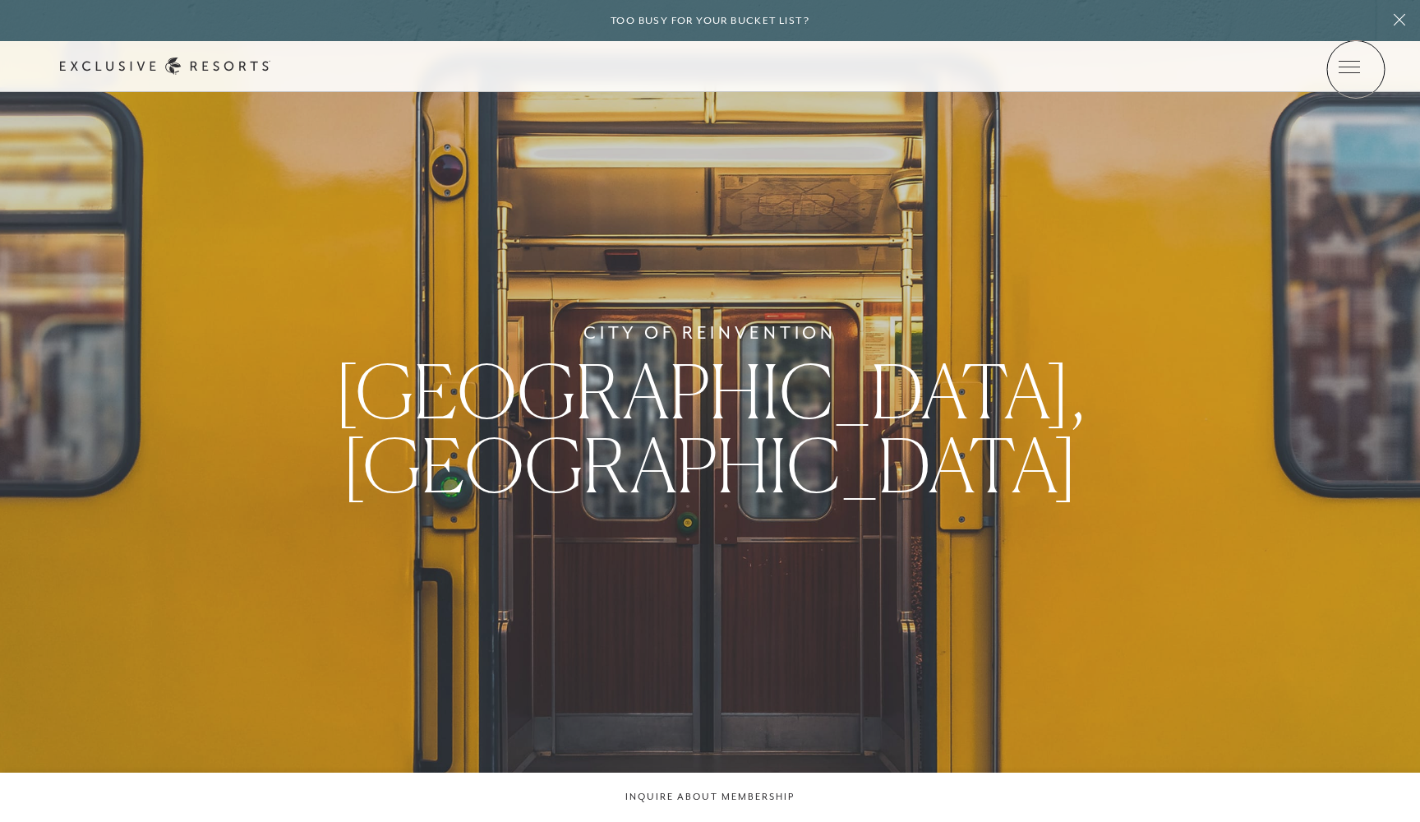
click at [0, 0] on icon at bounding box center [0, 0] width 0 height 0
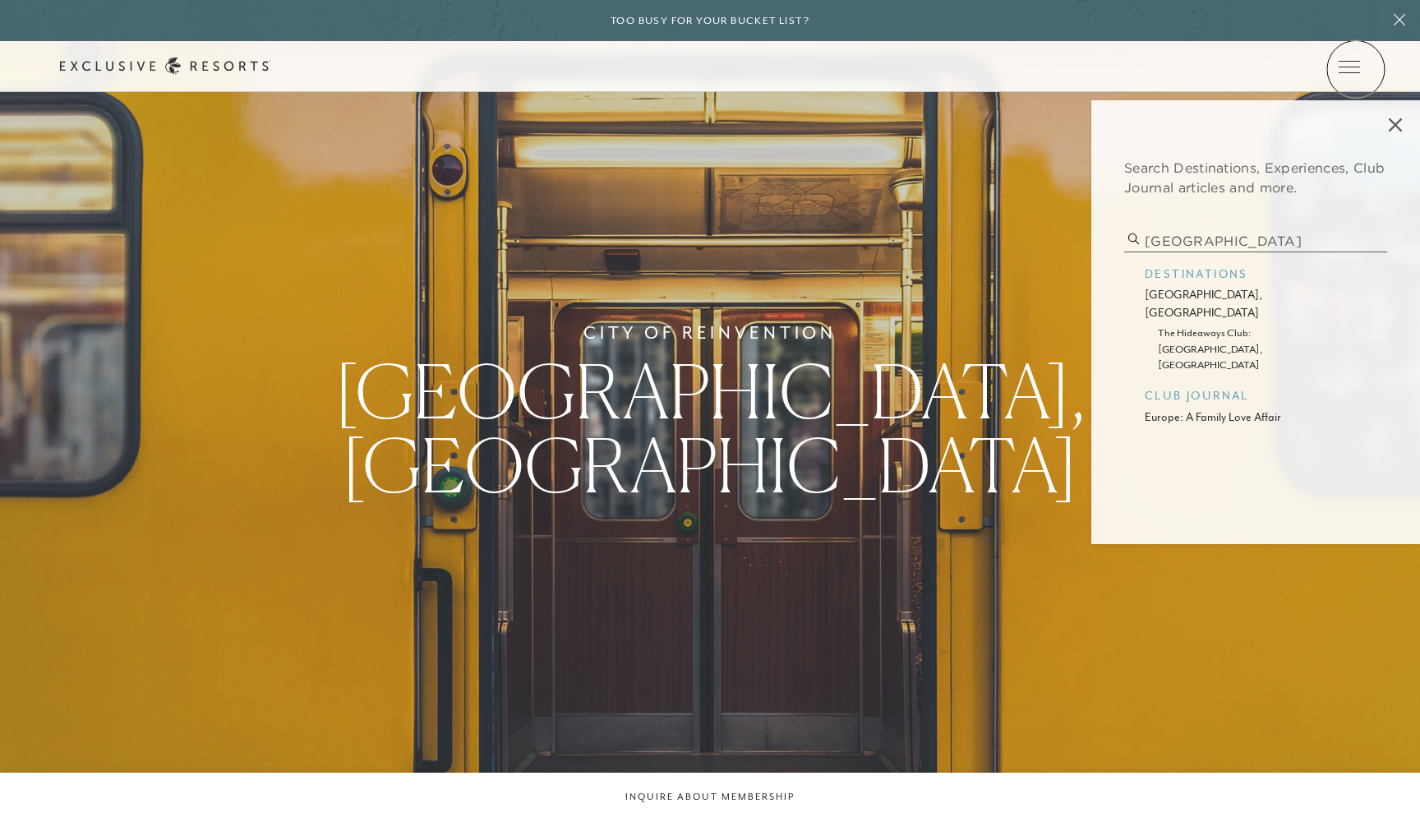
type input "berli"
